Goal: Information Seeking & Learning: Learn about a topic

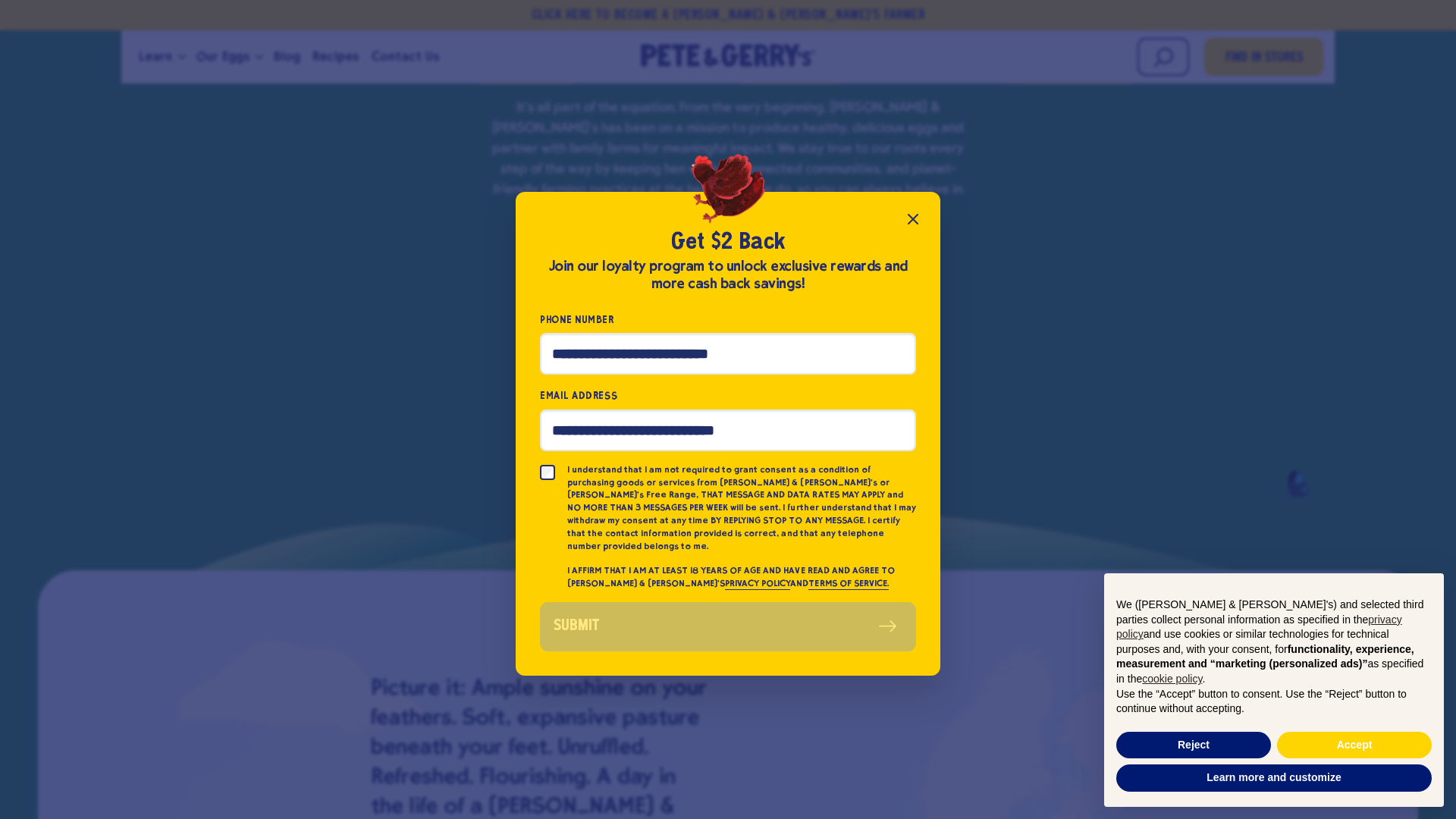
scroll to position [1266, 0]
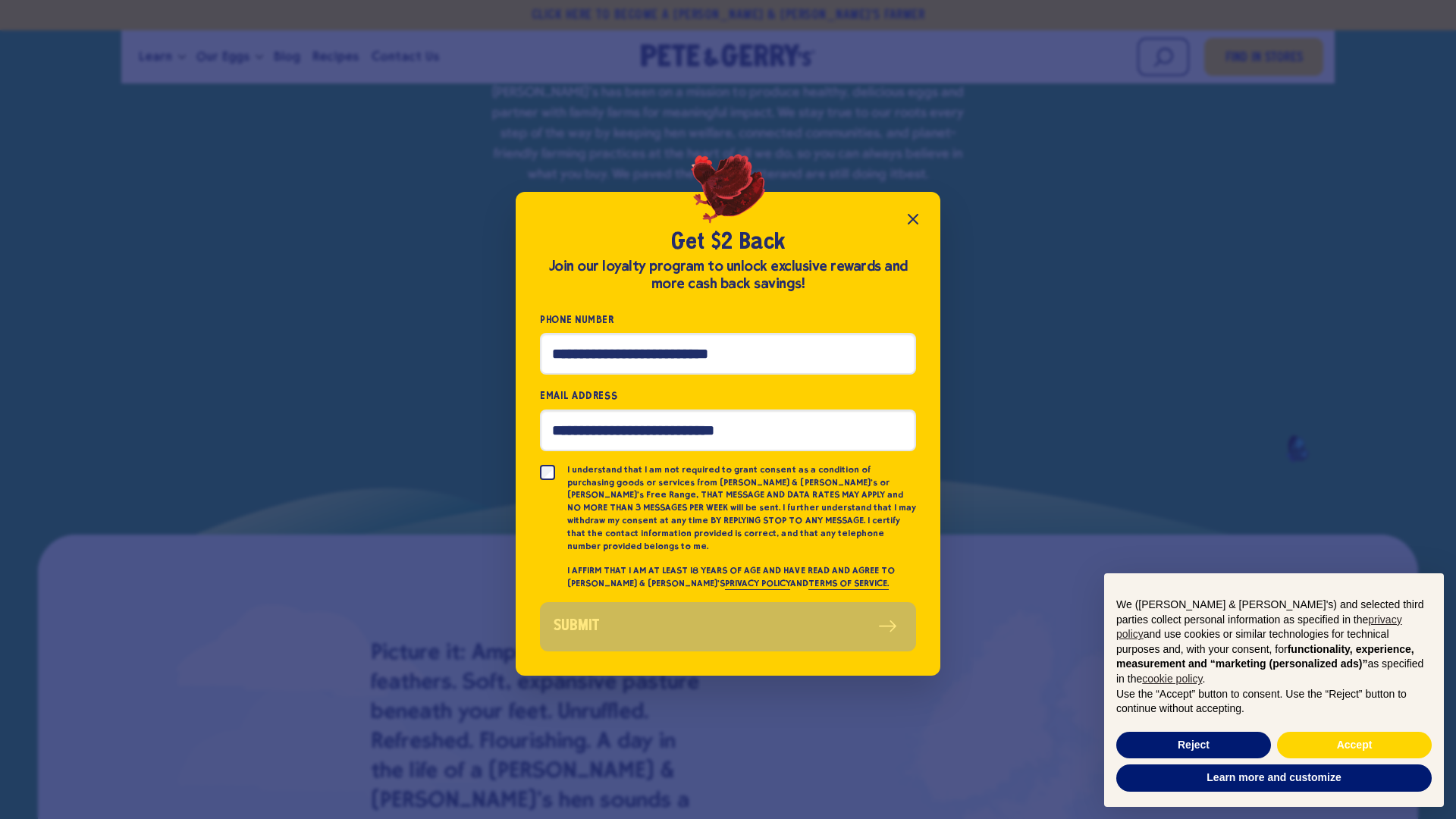
click at [915, 229] on icon "Close popup" at bounding box center [913, 219] width 18 height 18
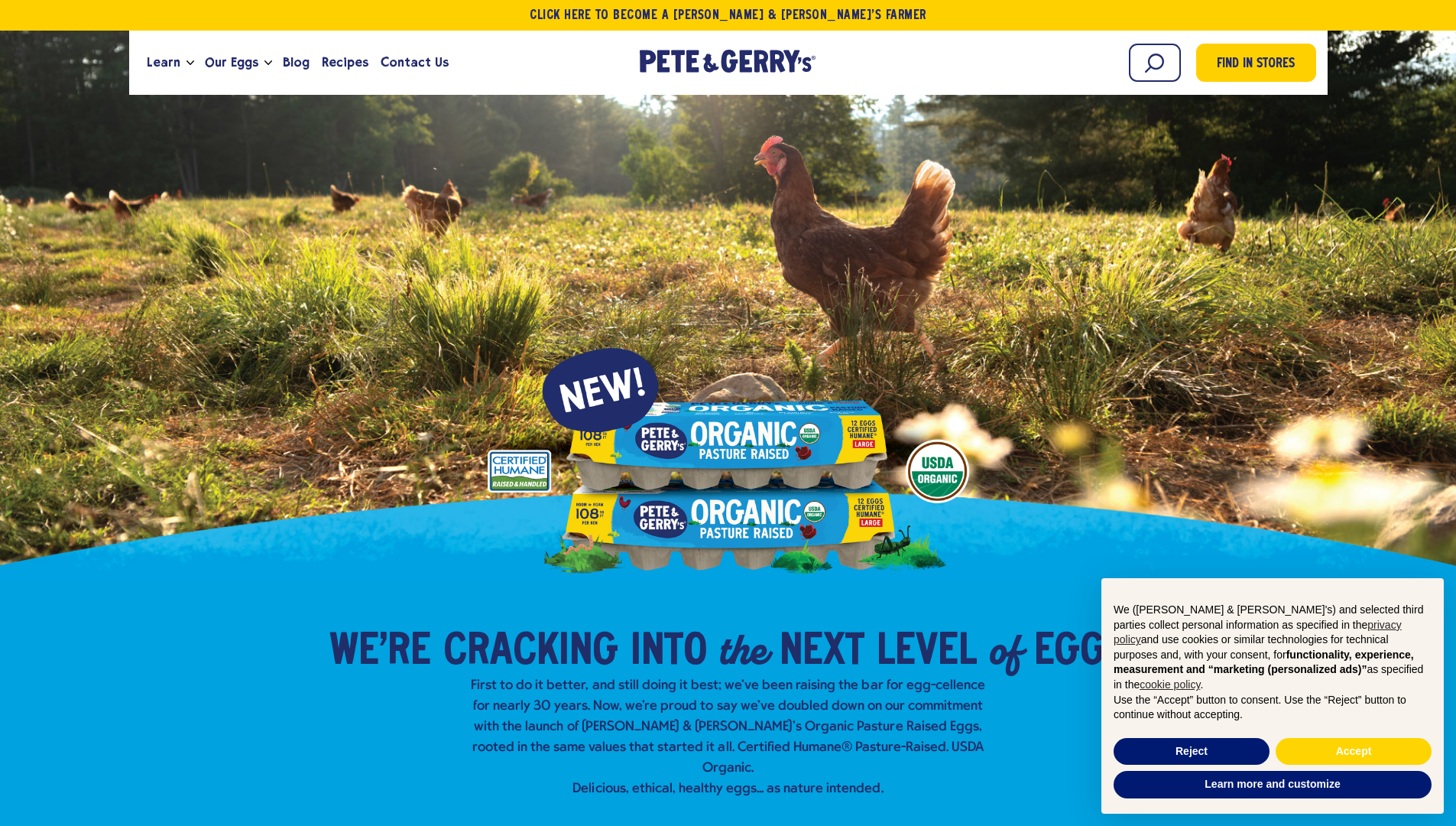
scroll to position [0, 0]
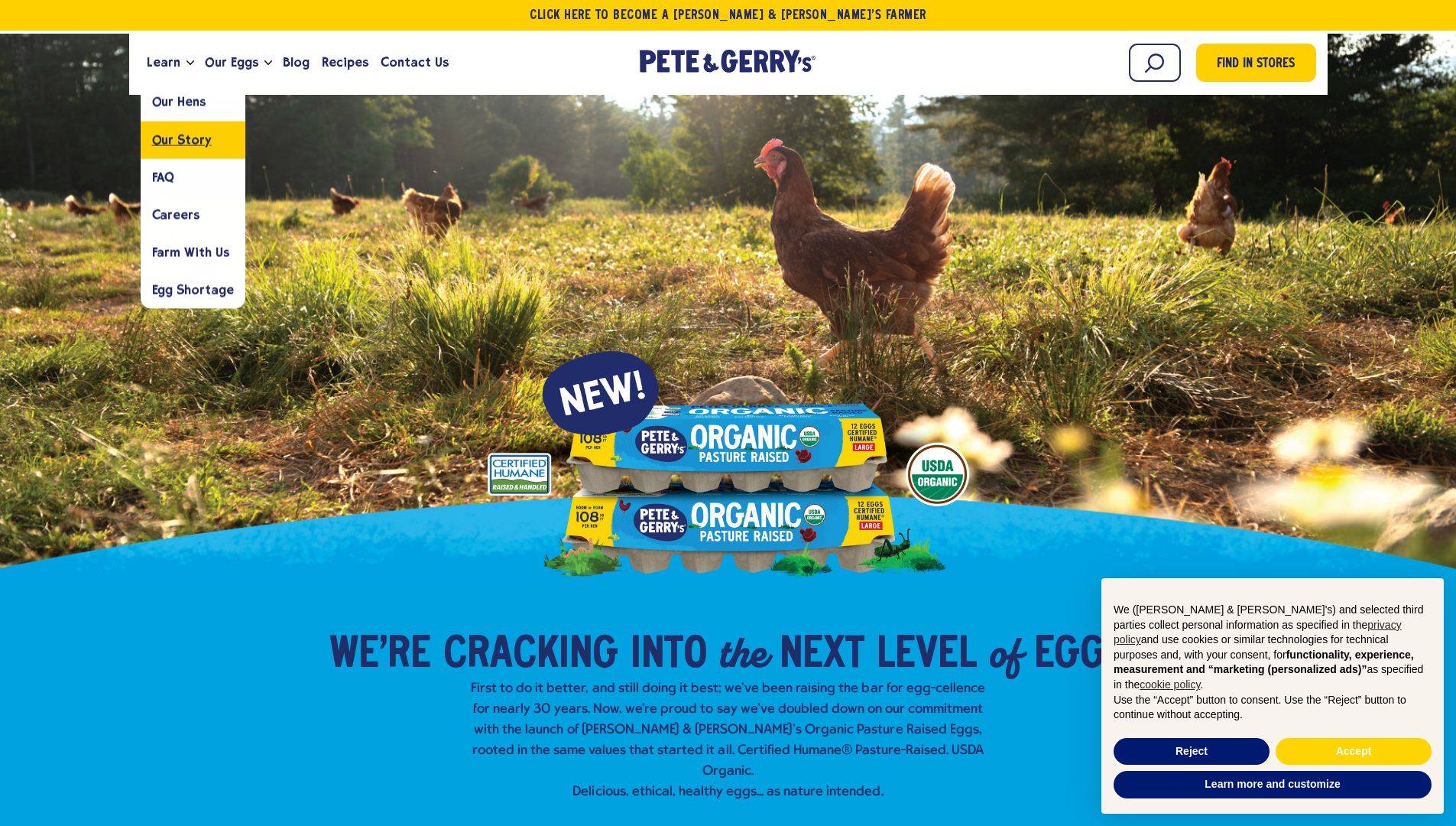
click at [167, 142] on span "Our Story" at bounding box center [181, 139] width 59 height 15
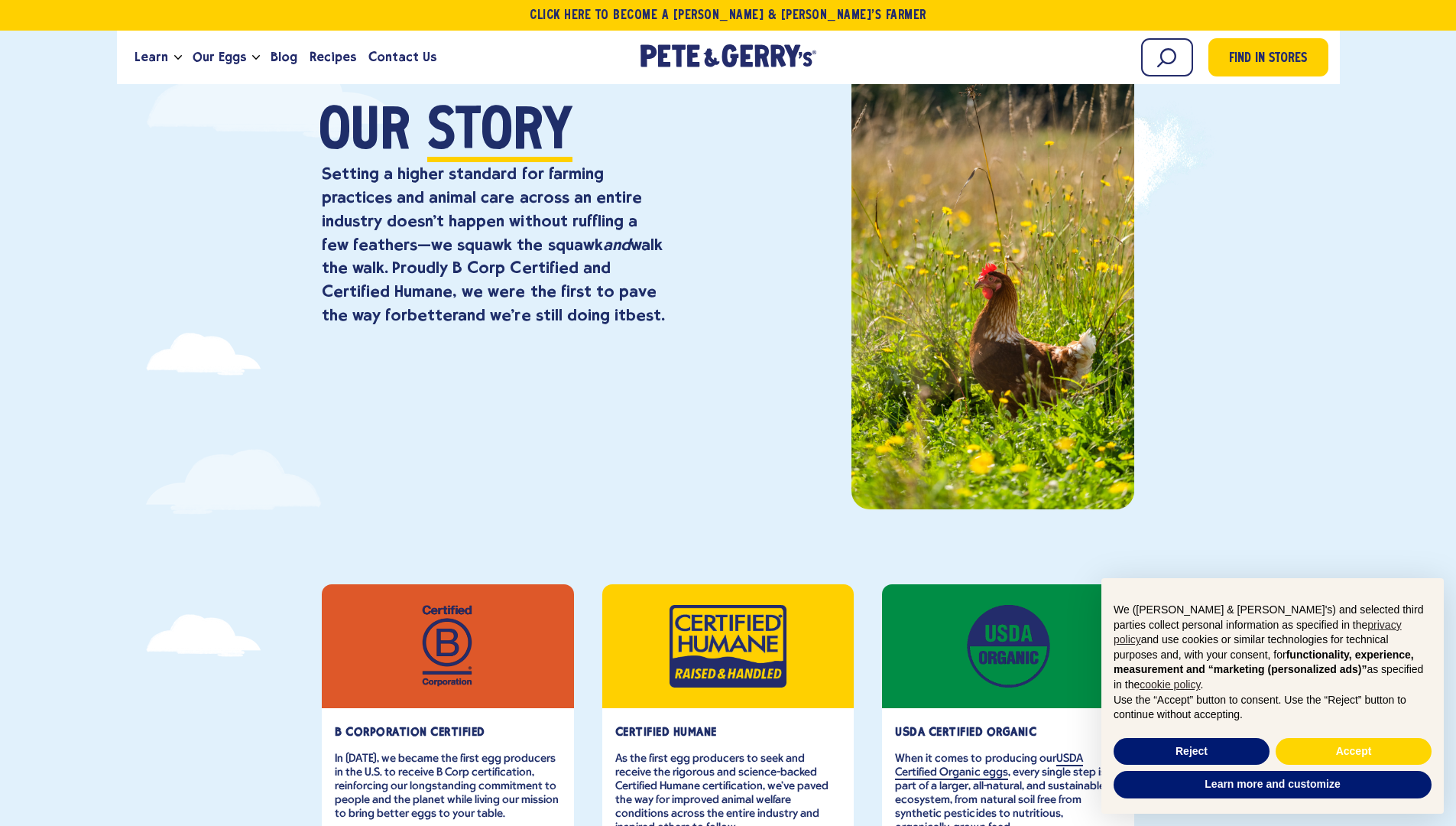
scroll to position [145, 0]
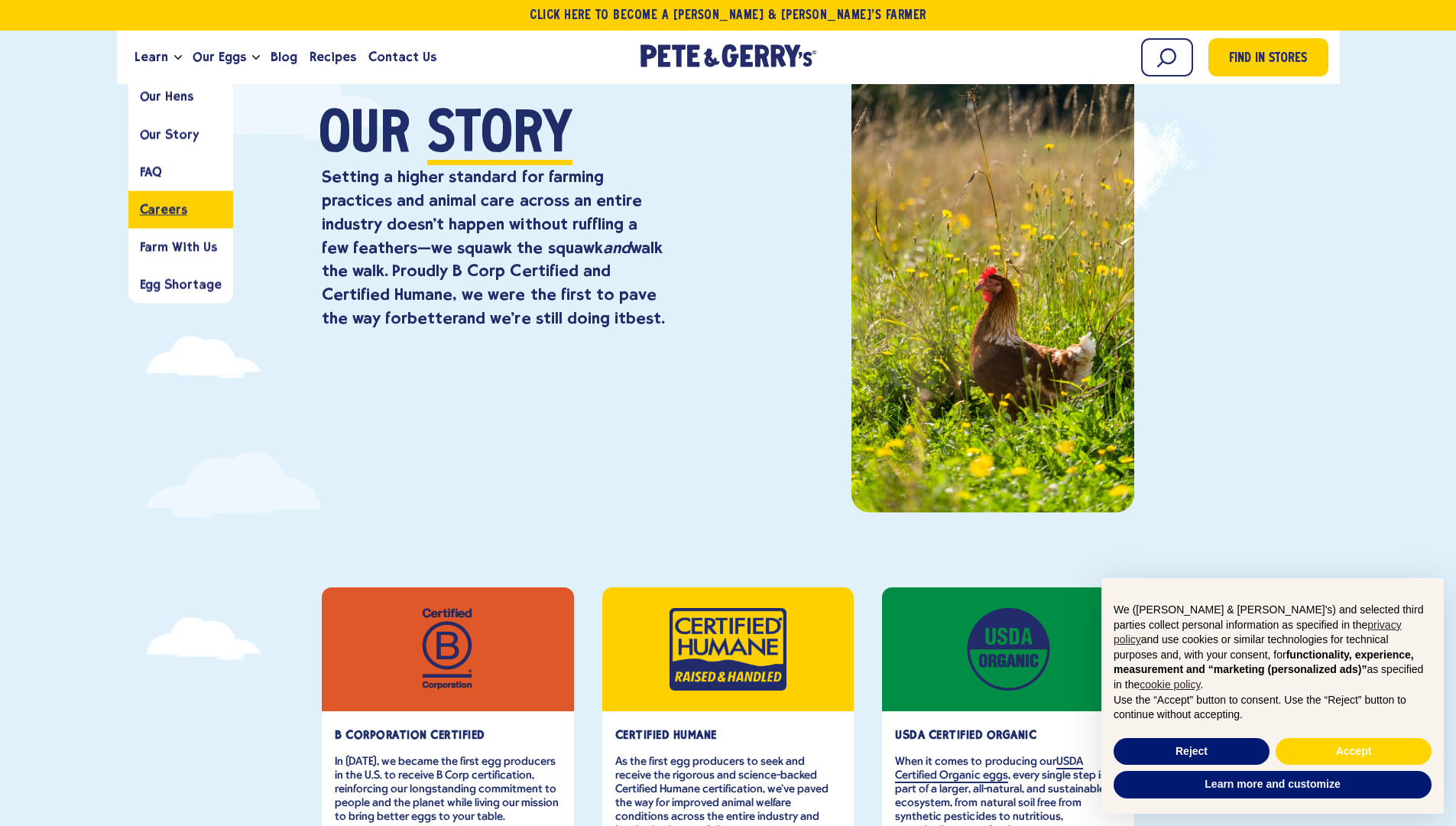
click at [165, 210] on span "Careers" at bounding box center [163, 208] width 48 height 15
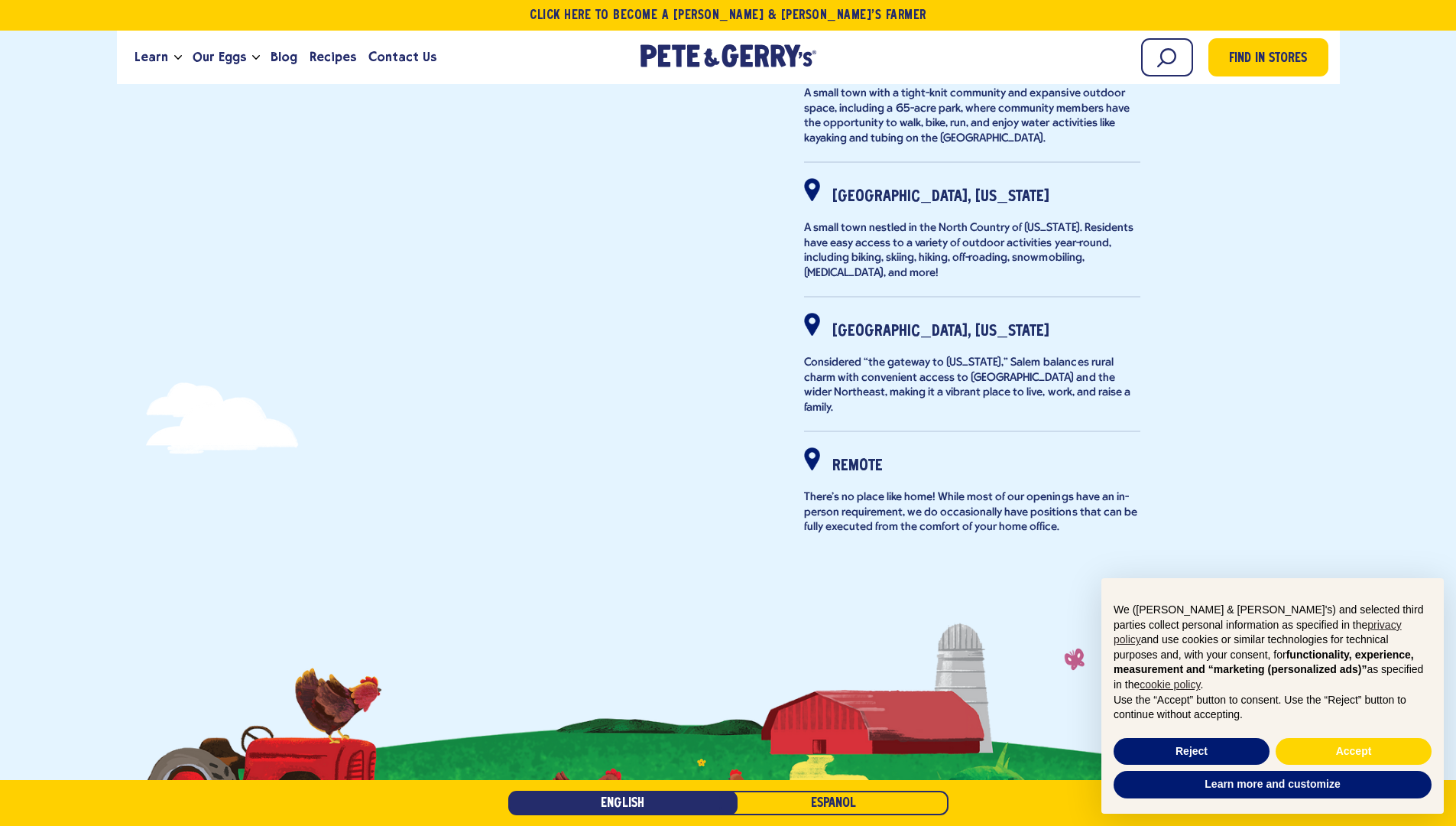
scroll to position [963, 0]
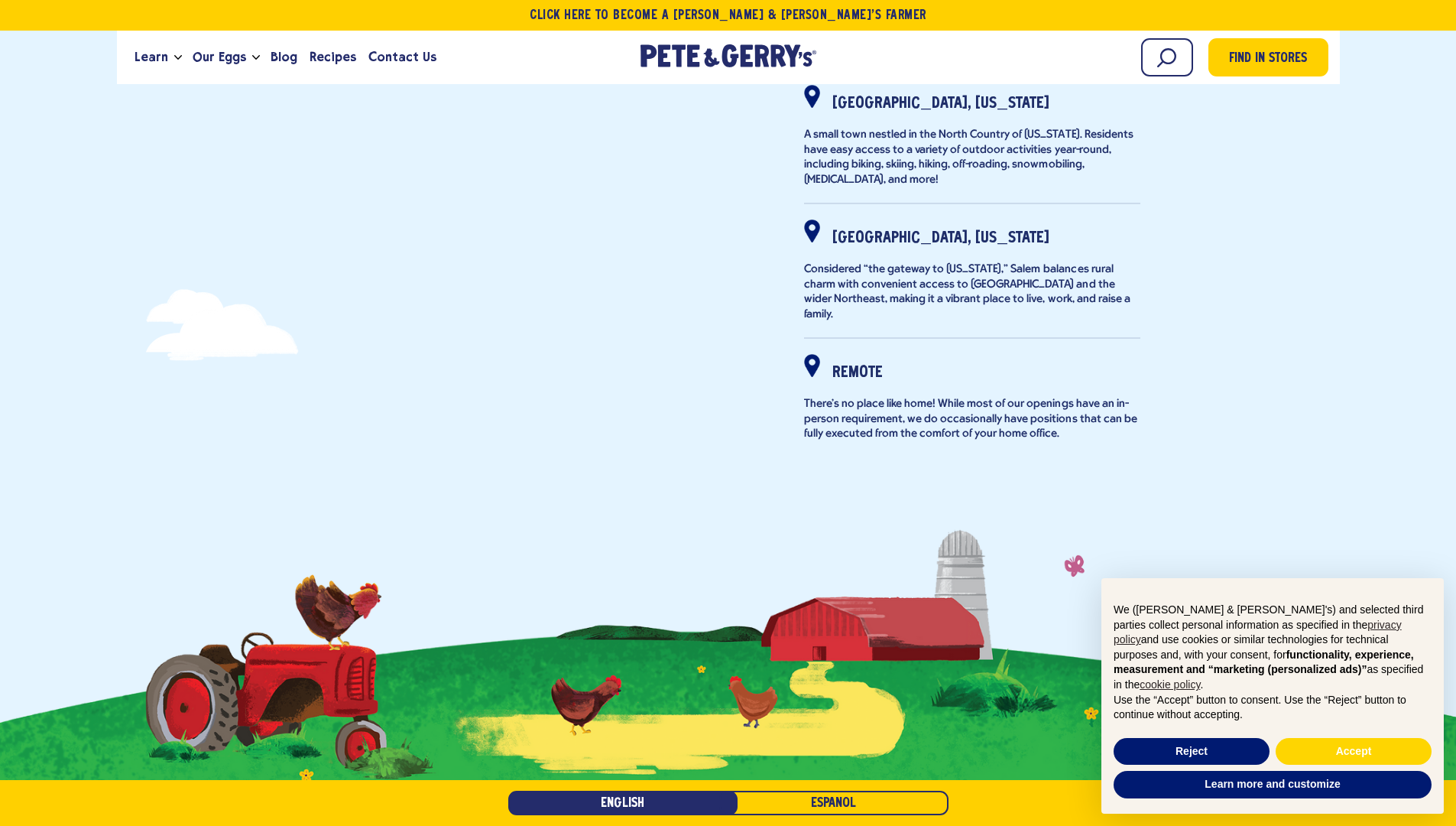
click at [842, 366] on strong "Remote" at bounding box center [858, 373] width 51 height 15
click at [855, 366] on strong "Remote" at bounding box center [858, 373] width 51 height 15
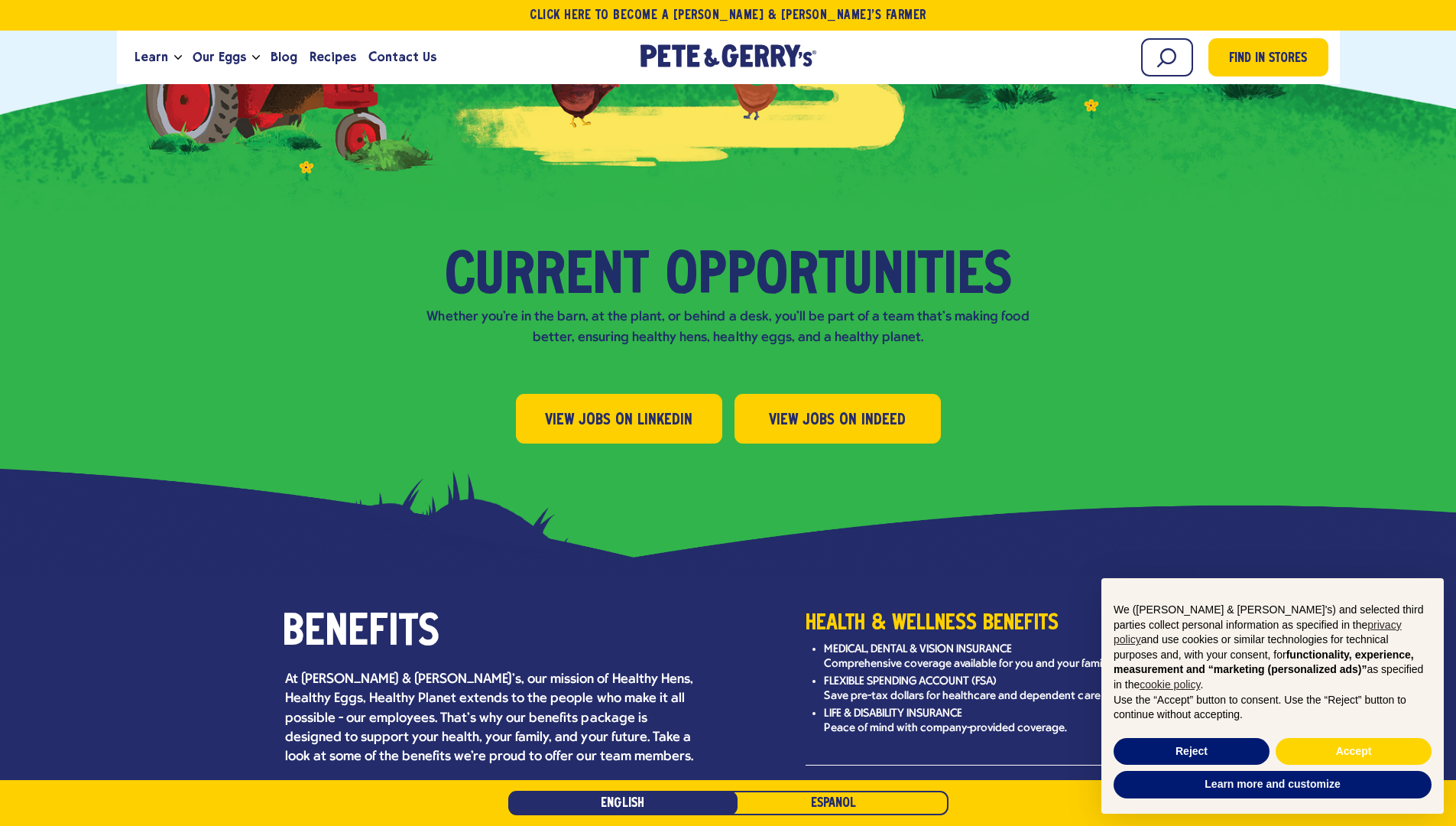
scroll to position [1568, 0]
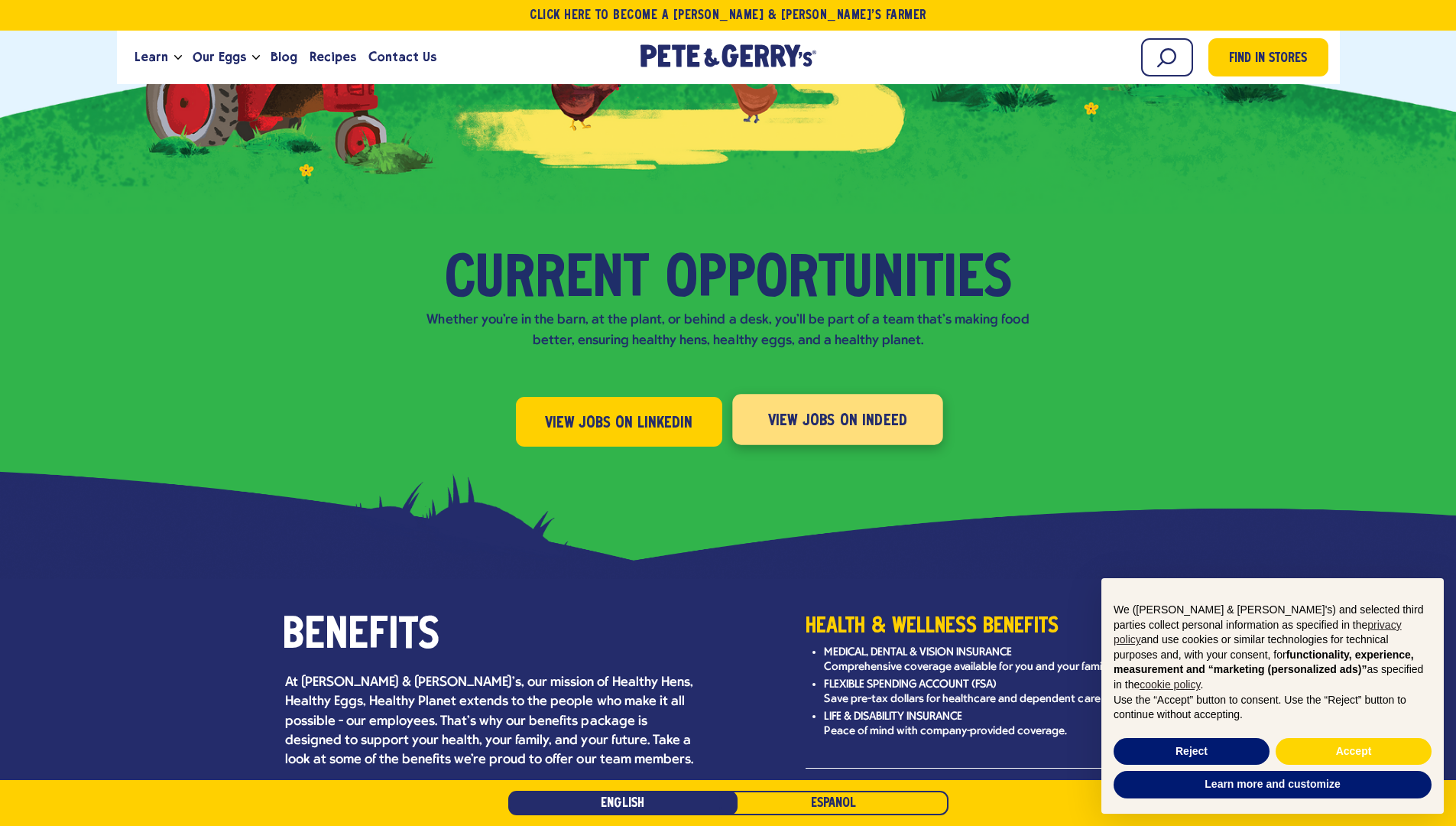
click at [830, 409] on span "View Jobs on Indeed" at bounding box center [837, 420] width 140 height 24
